Goal: Browse casually: Explore the website without a specific task or goal

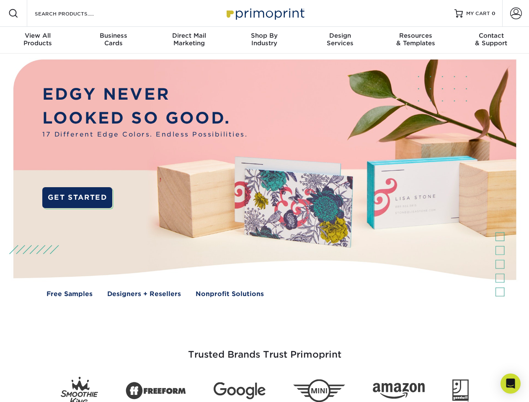
click at [264, 201] on img at bounding box center [264, 185] width 523 height 262
click at [13, 13] on span at bounding box center [13, 13] width 10 height 10
click at [516, 13] on span at bounding box center [516, 14] width 12 height 12
click at [38, 40] on div "View All Products" at bounding box center [37, 39] width 75 height 15
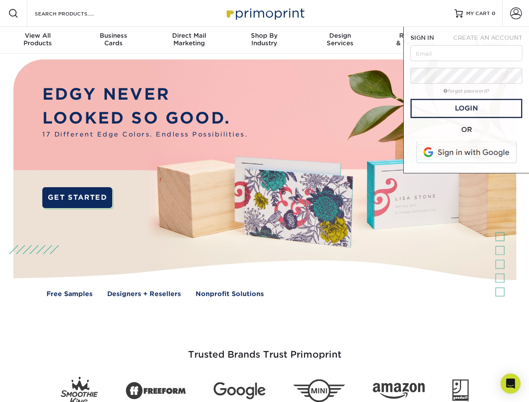
click at [113, 40] on div "Business Cards" at bounding box center [112, 39] width 75 height 15
click at [189, 40] on div "Direct Mail Marketing" at bounding box center [188, 39] width 75 height 15
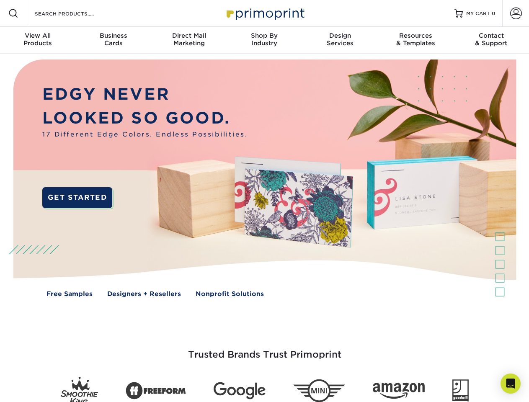
click at [264, 40] on div "Shop By Industry" at bounding box center [264, 39] width 75 height 15
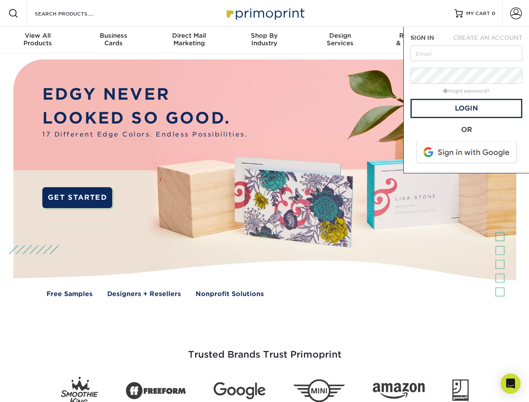
click at [340, 40] on div "Design Services" at bounding box center [339, 39] width 75 height 15
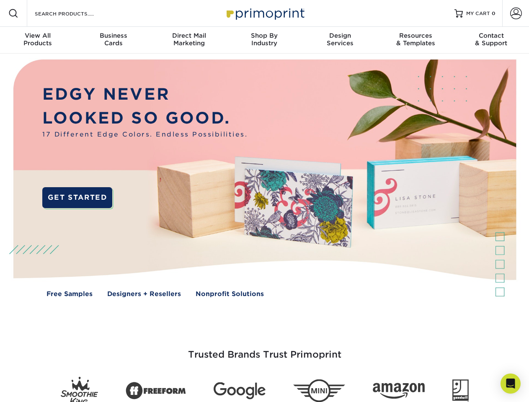
click at [415, 40] on span "SIGN IN" at bounding box center [421, 37] width 23 height 7
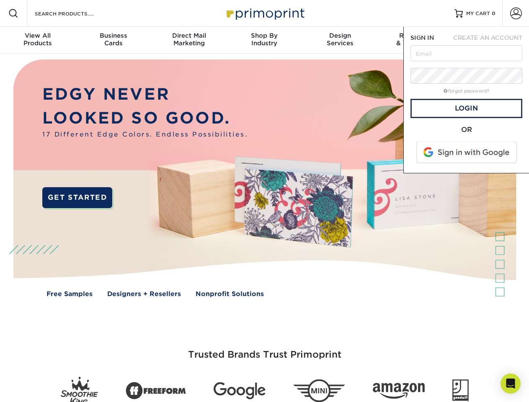
click at [491, 40] on div "Contact & Support" at bounding box center [491, 39] width 75 height 15
